Goal: Task Accomplishment & Management: Use online tool/utility

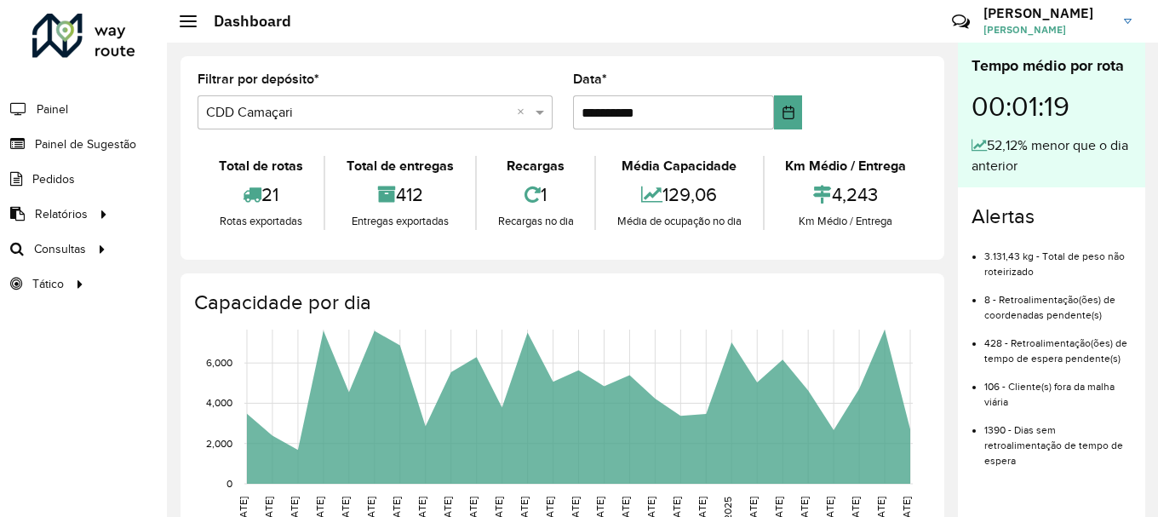
click at [64, 146] on span "Painel de Sugestão" at bounding box center [85, 144] width 101 height 18
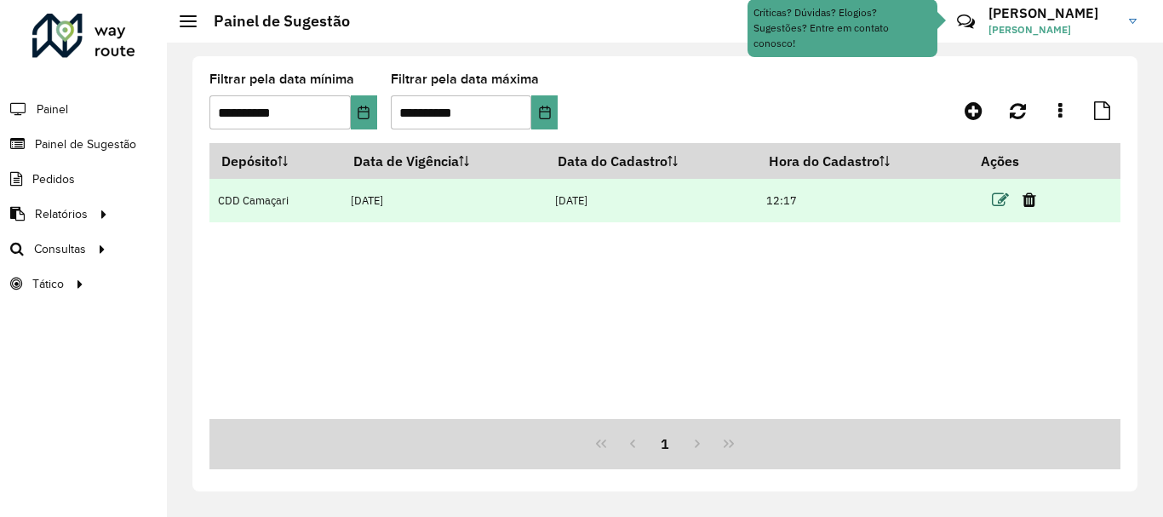
click at [999, 192] on icon at bounding box center [1000, 200] width 17 height 17
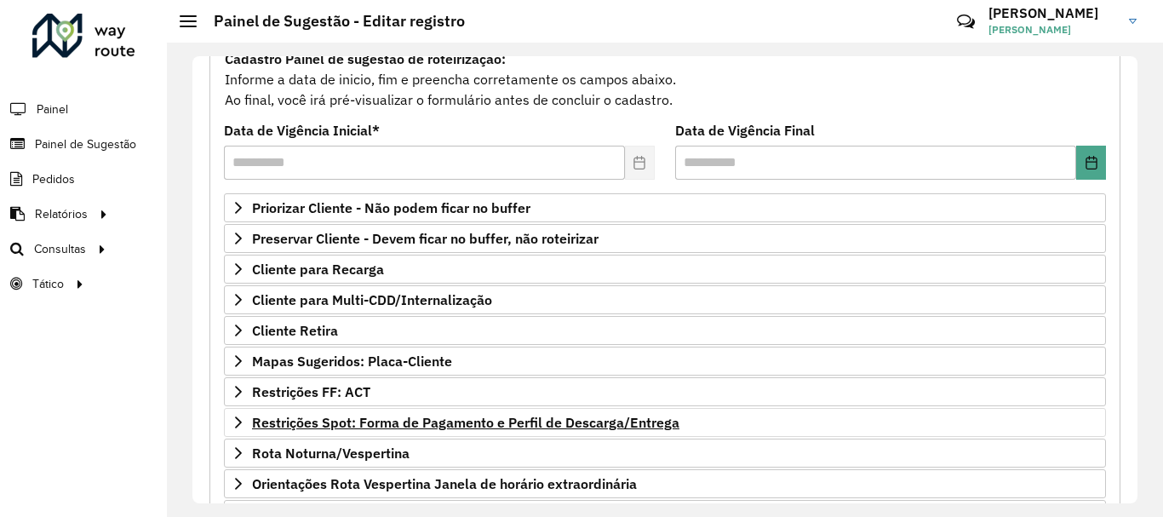
scroll to position [255, 0]
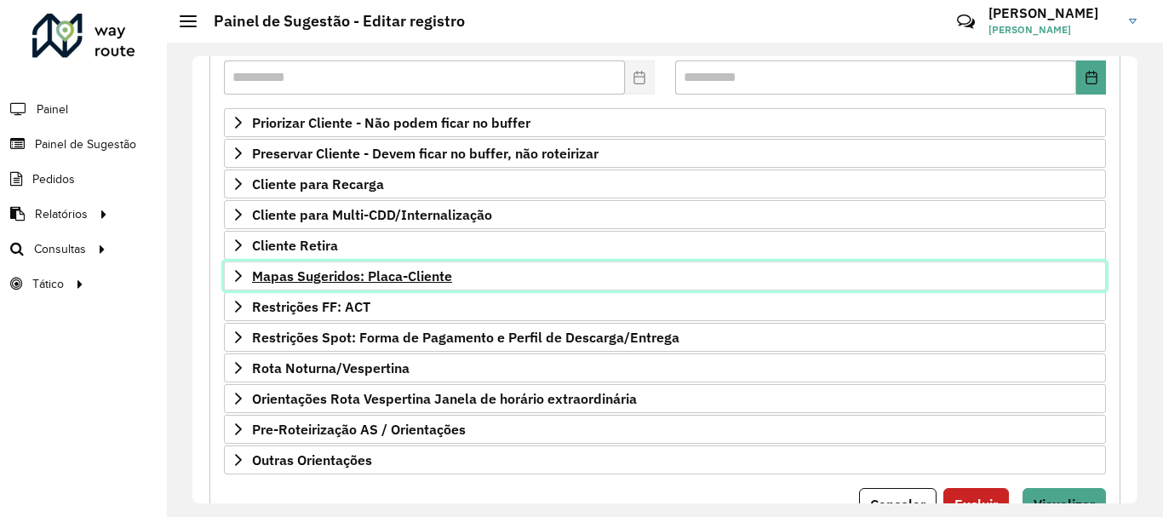
click at [335, 277] on span "Mapas Sugeridos: Placa-Cliente" at bounding box center [352, 276] width 200 height 14
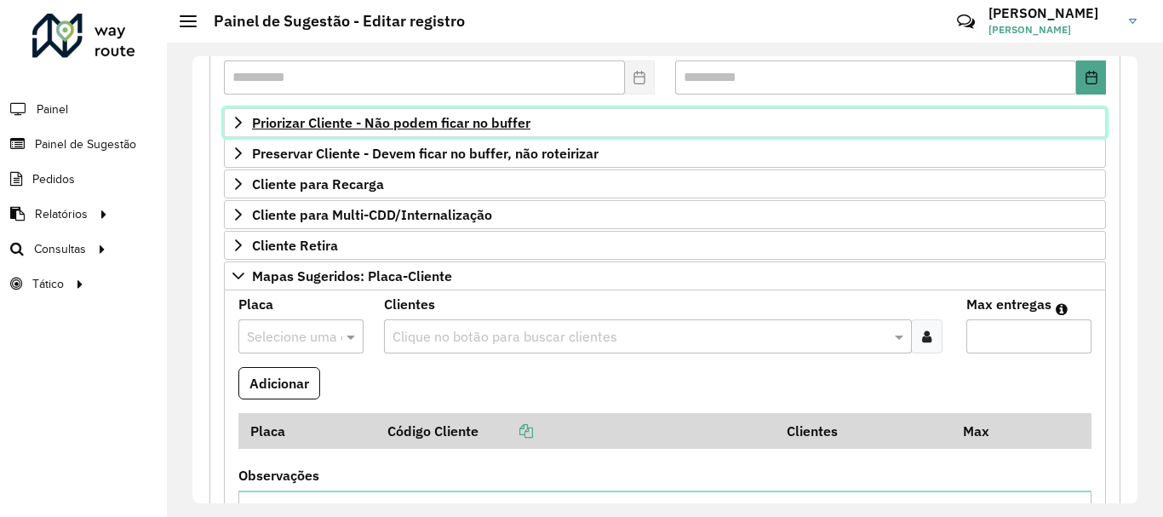
click at [432, 131] on link "Priorizar Cliente - Não podem ficar no buffer" at bounding box center [665, 122] width 882 height 29
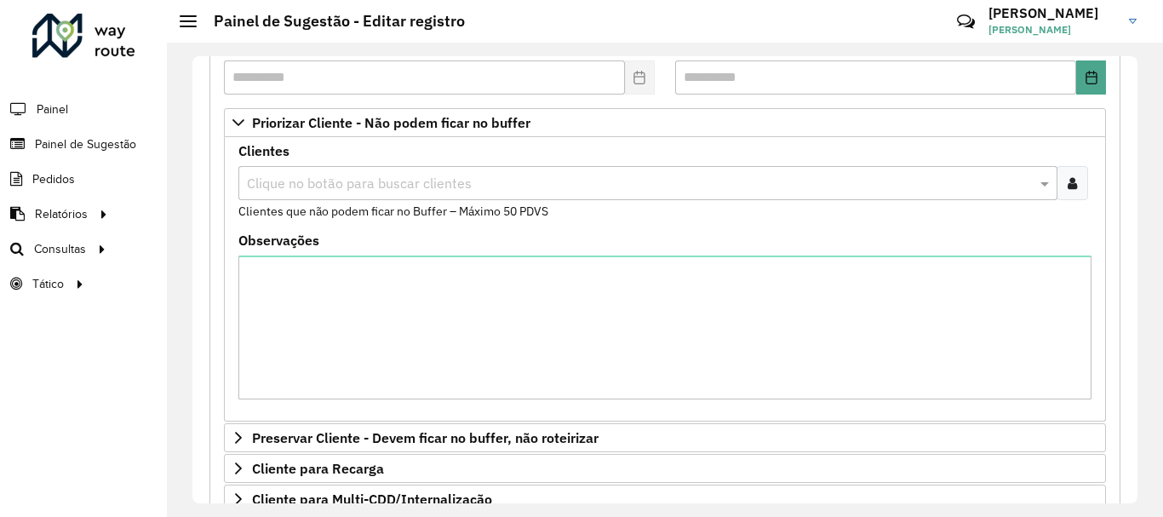
click at [408, 189] on input "text" at bounding box center [640, 184] width 794 height 20
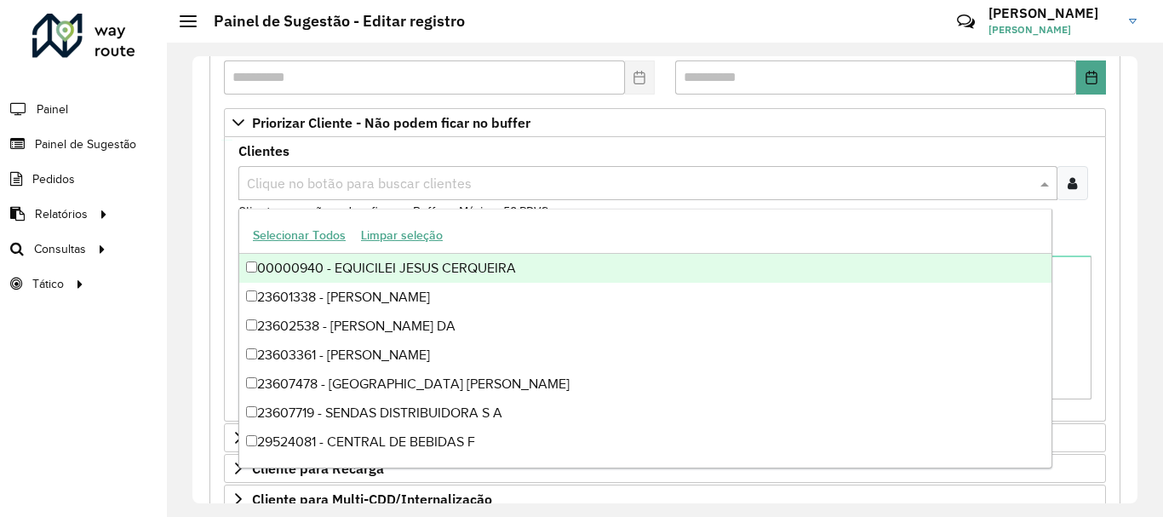
paste input "*****"
type input "*****"
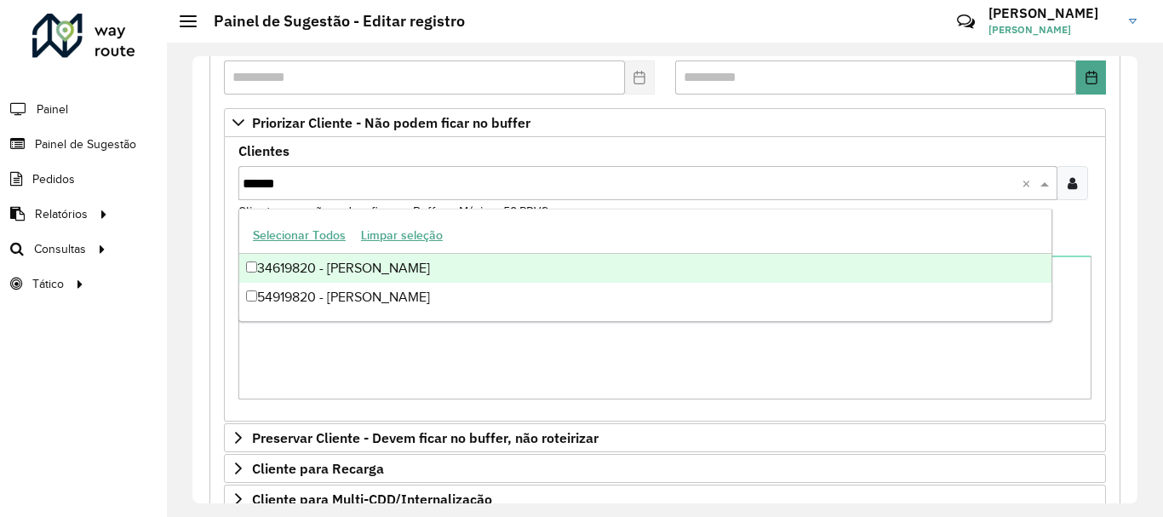
click at [561, 272] on div "34619820 - [PERSON_NAME]" at bounding box center [645, 268] width 812 height 29
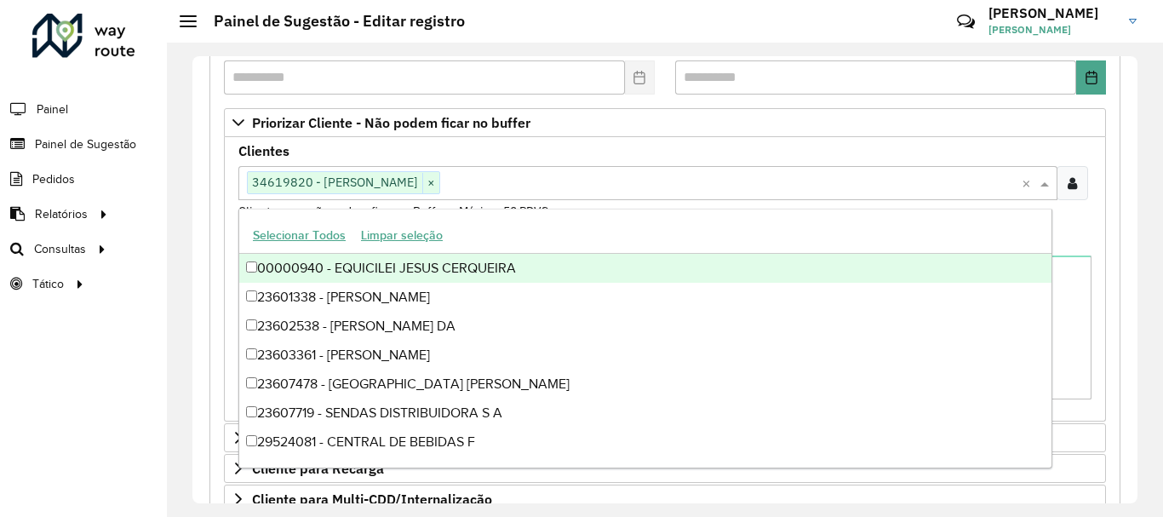
click at [229, 200] on formly-field "Clientes Clique no botão para buscar clientes 34619820 - [PERSON_NAME] × × Clie…" at bounding box center [665, 189] width 874 height 89
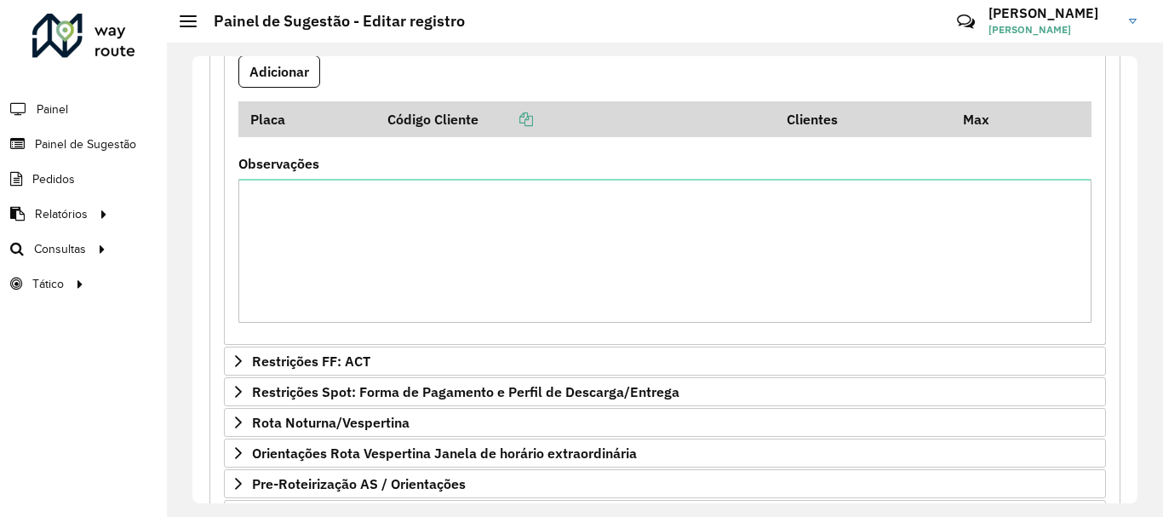
scroll to position [983, 0]
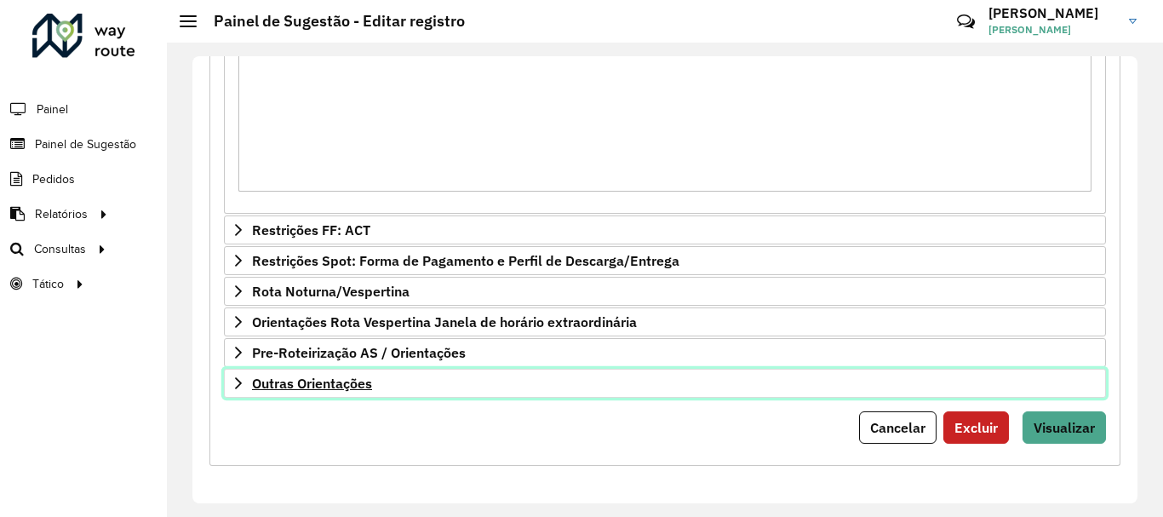
click at [336, 382] on span "Outras Orientações" at bounding box center [312, 383] width 120 height 14
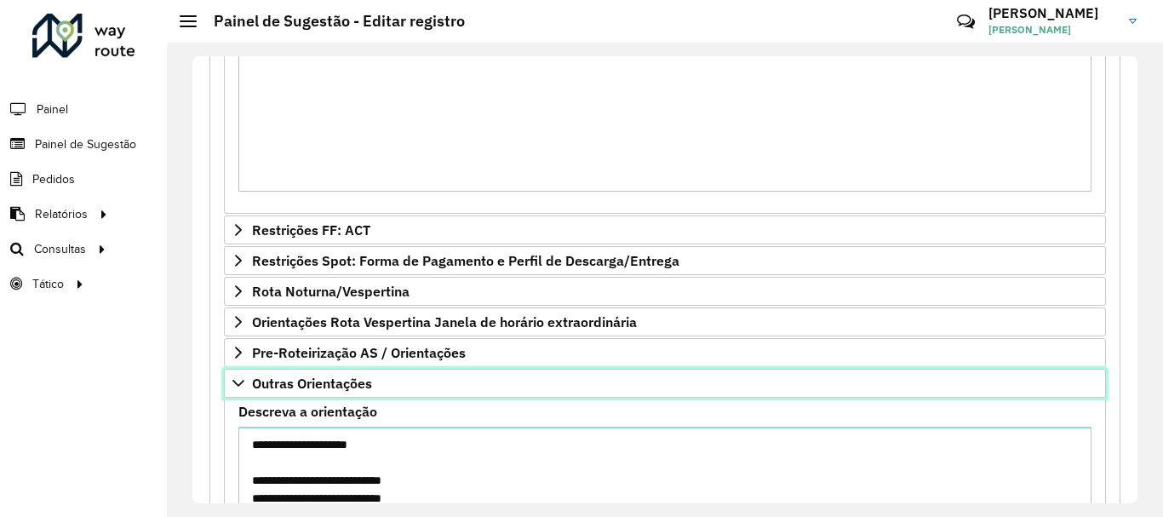
scroll to position [1178, 0]
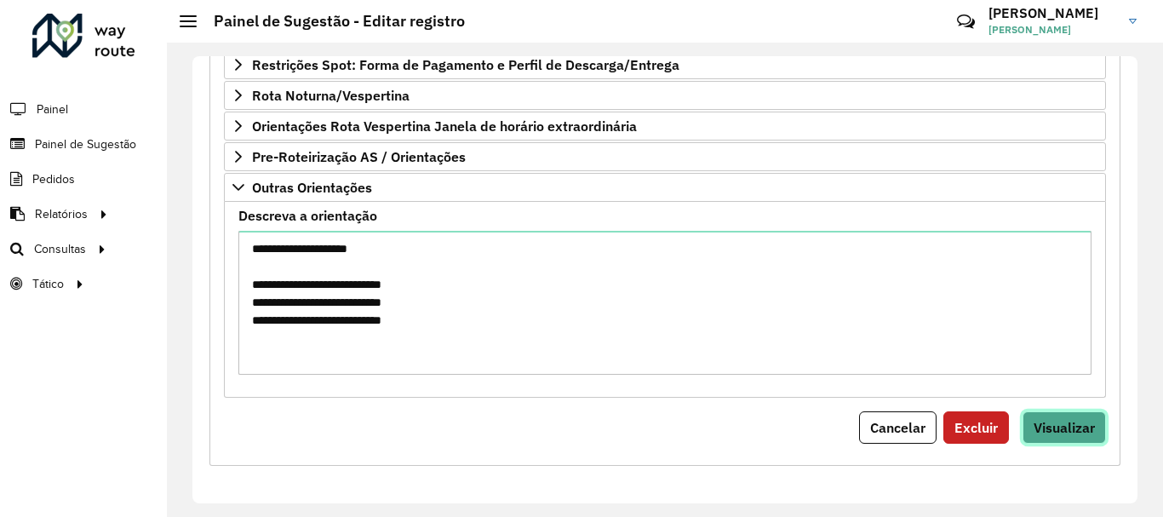
click at [1062, 440] on button "Visualizar" at bounding box center [1064, 427] width 83 height 32
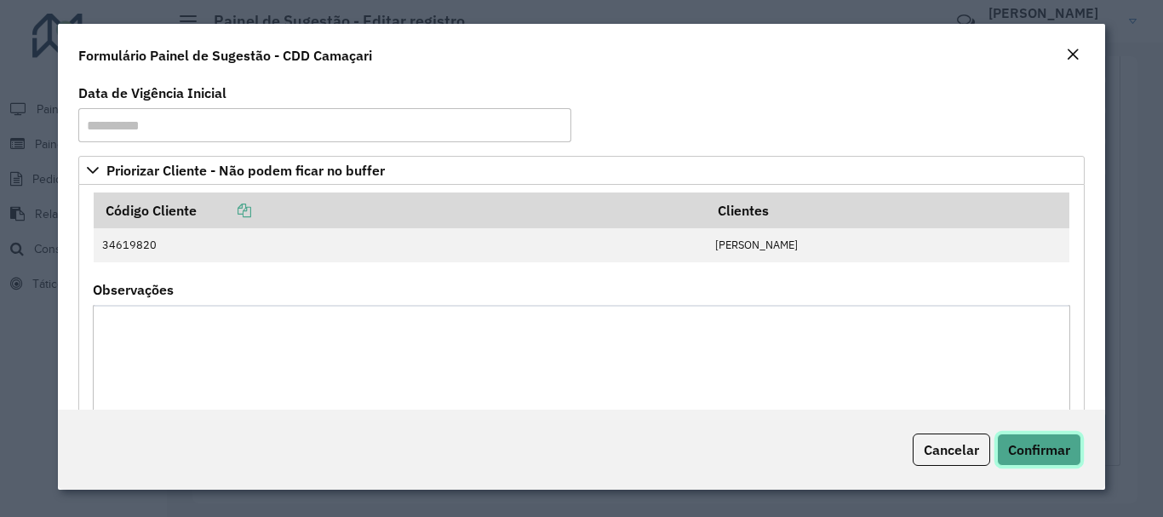
click at [1044, 452] on span "Confirmar" at bounding box center [1039, 449] width 62 height 17
